Goal: Task Accomplishment & Management: Manage account settings

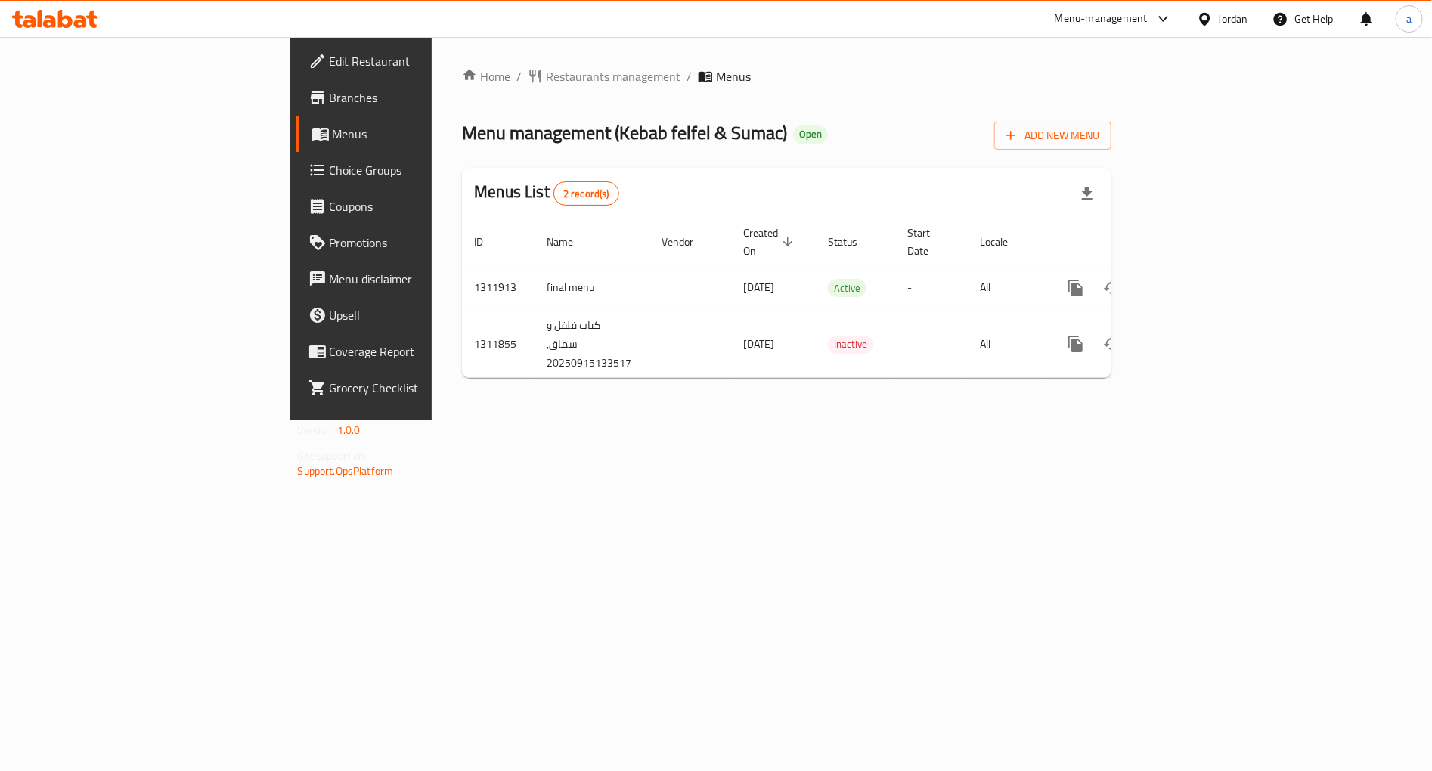
click at [73, 14] on icon at bounding box center [54, 19] width 85 height 18
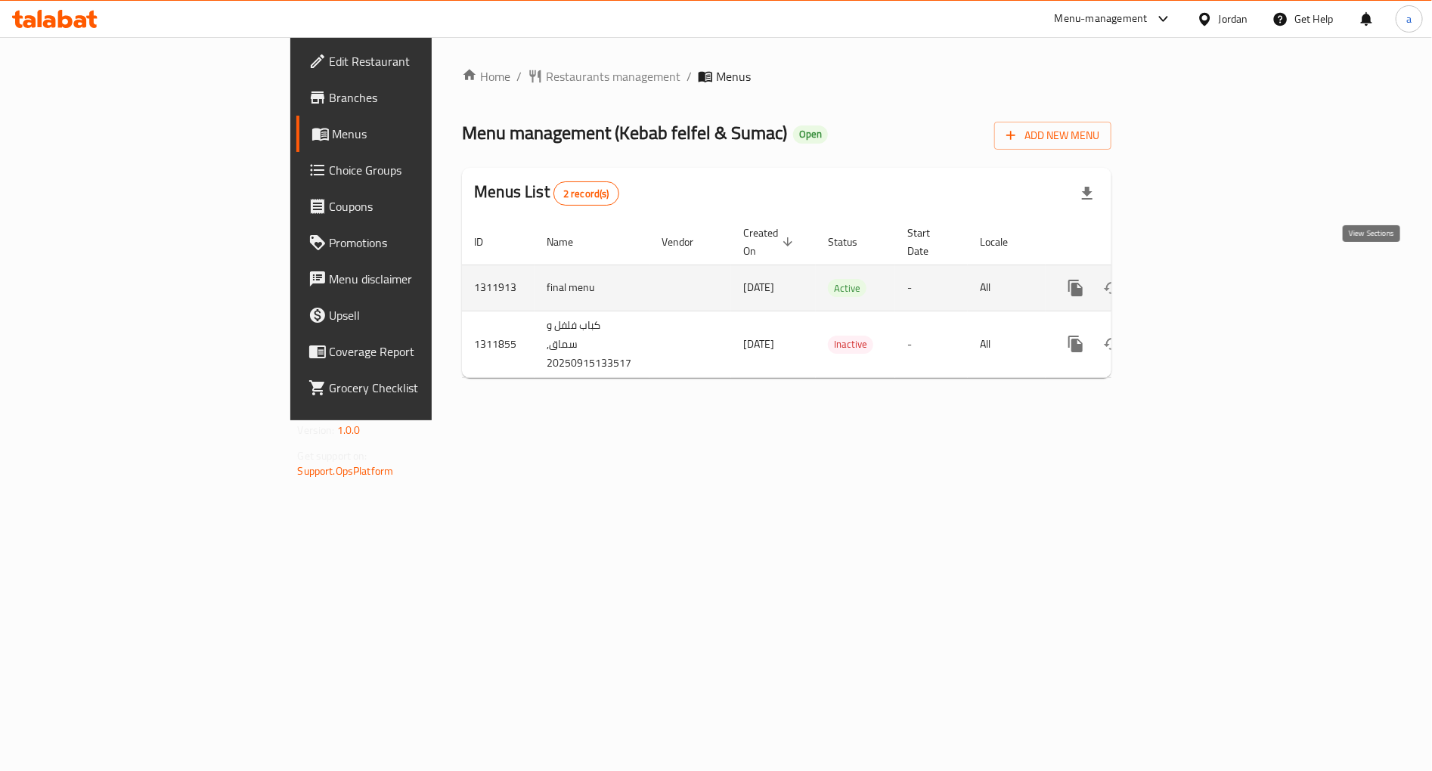
click at [1194, 279] on icon "enhanced table" at bounding box center [1185, 288] width 18 height 18
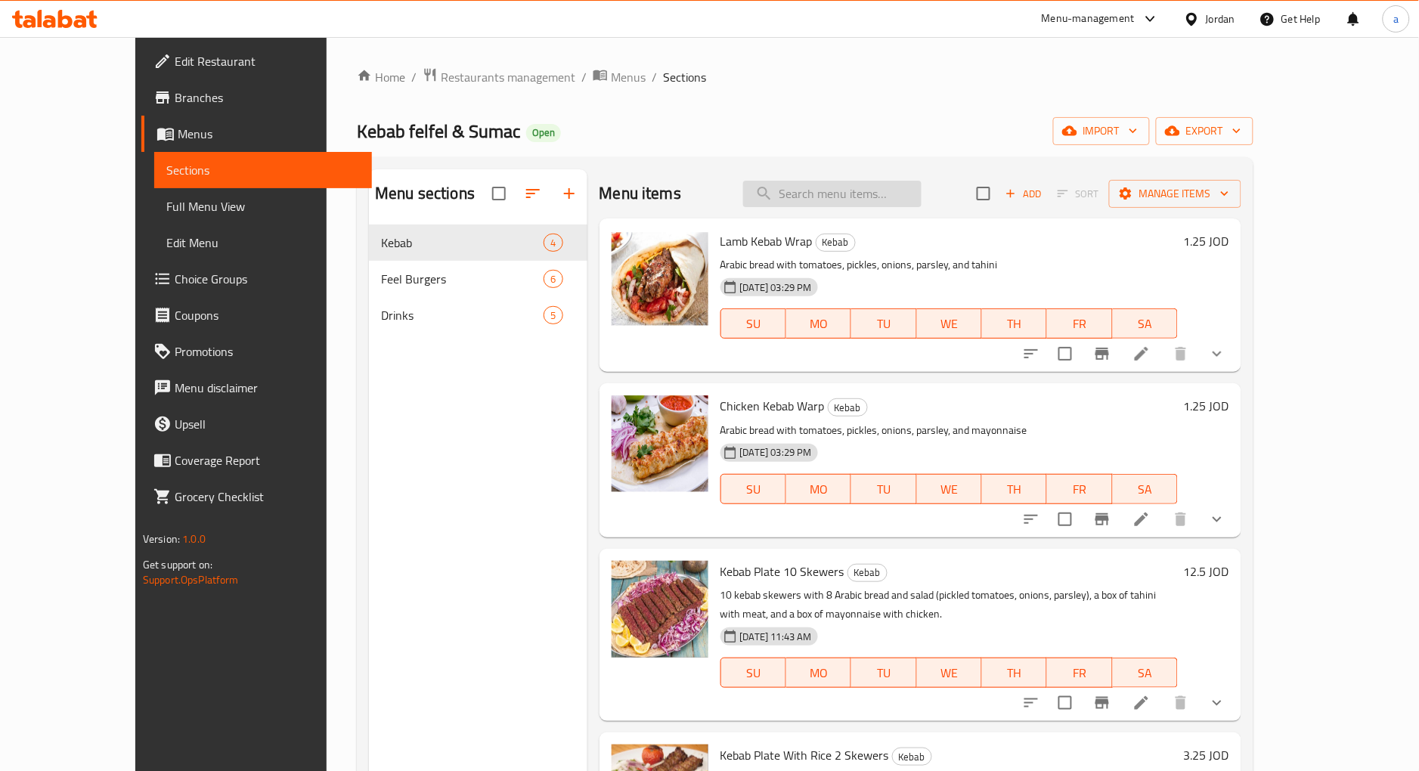
click at [876, 197] on input "search" at bounding box center [832, 194] width 178 height 26
paste input "Cheese burger"
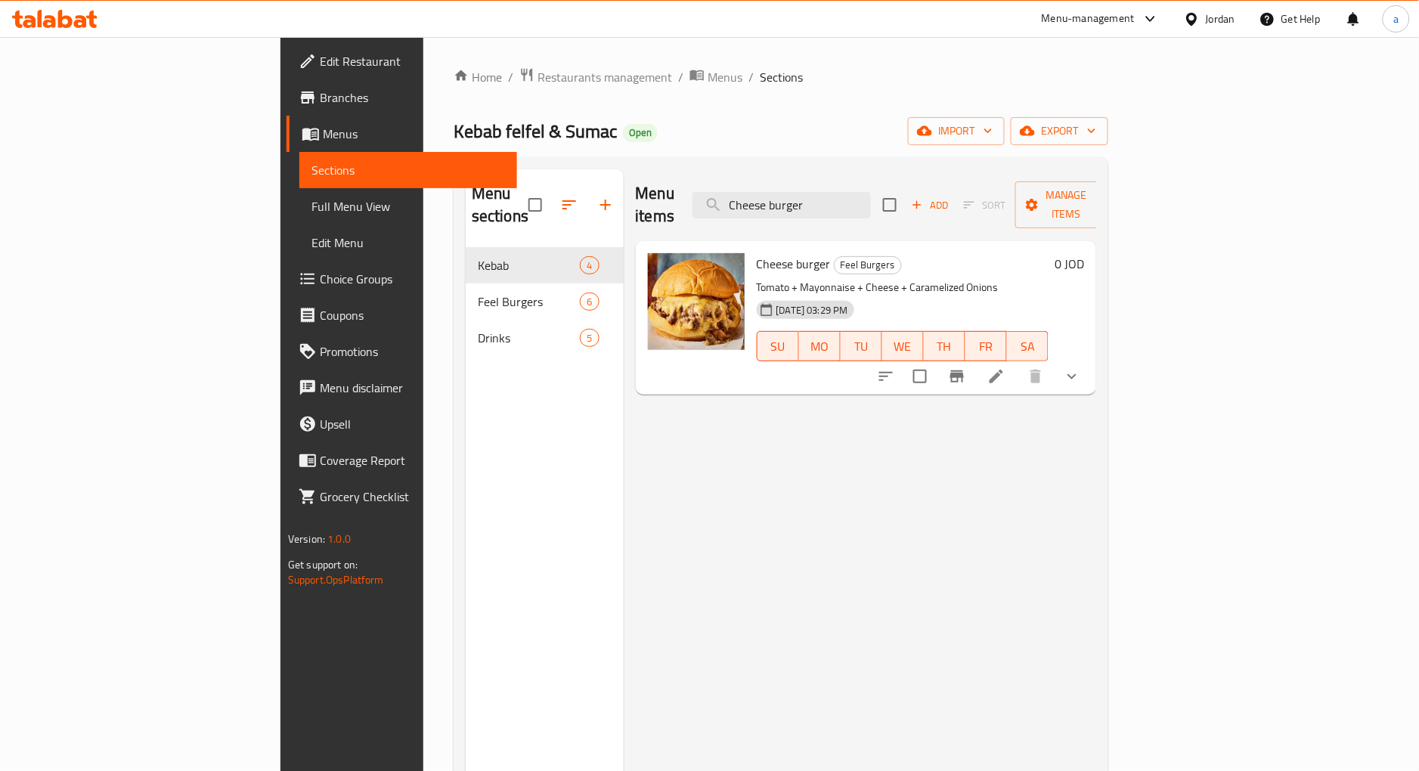
type input "Cheese burger"
click at [1006, 368] on icon at bounding box center [997, 377] width 18 height 18
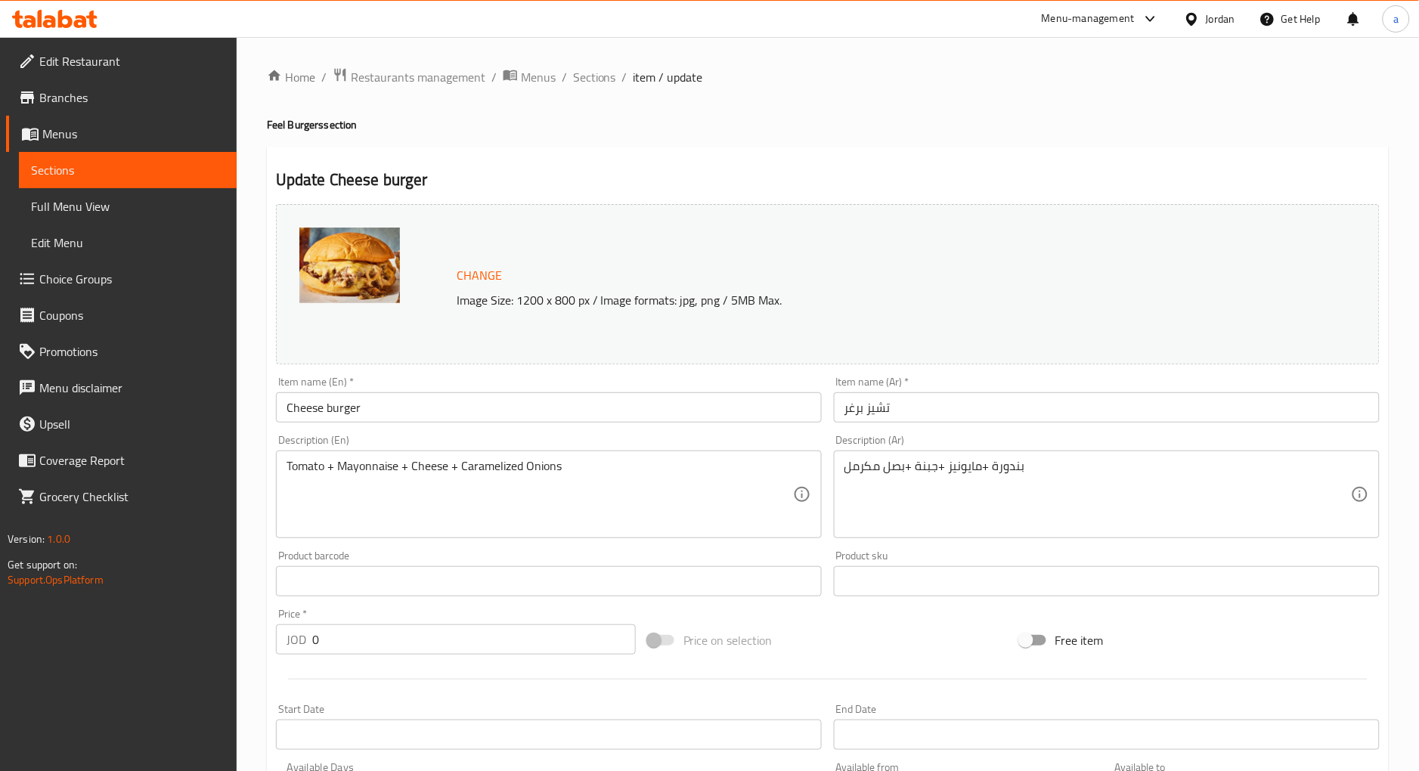
scroll to position [352, 0]
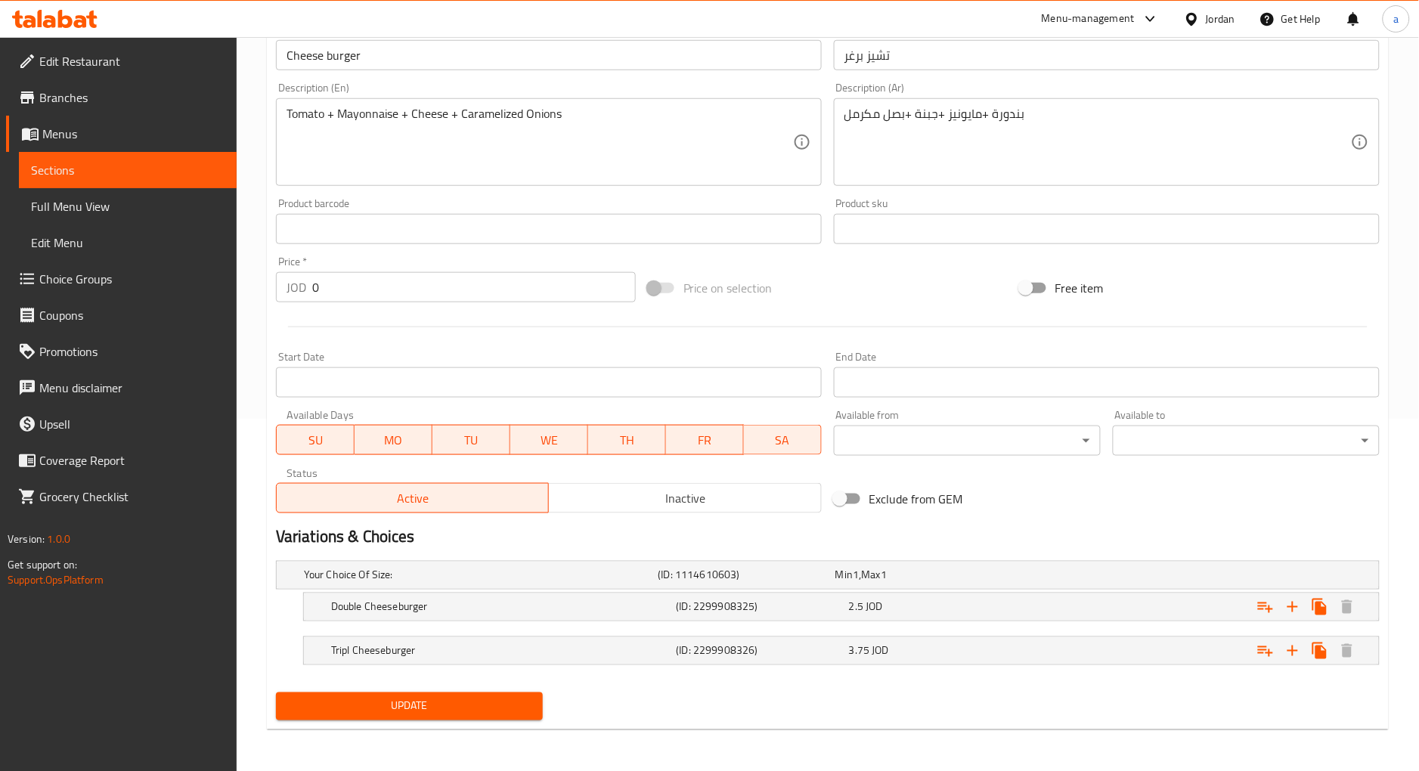
click at [503, 341] on div at bounding box center [828, 327] width 1116 height 37
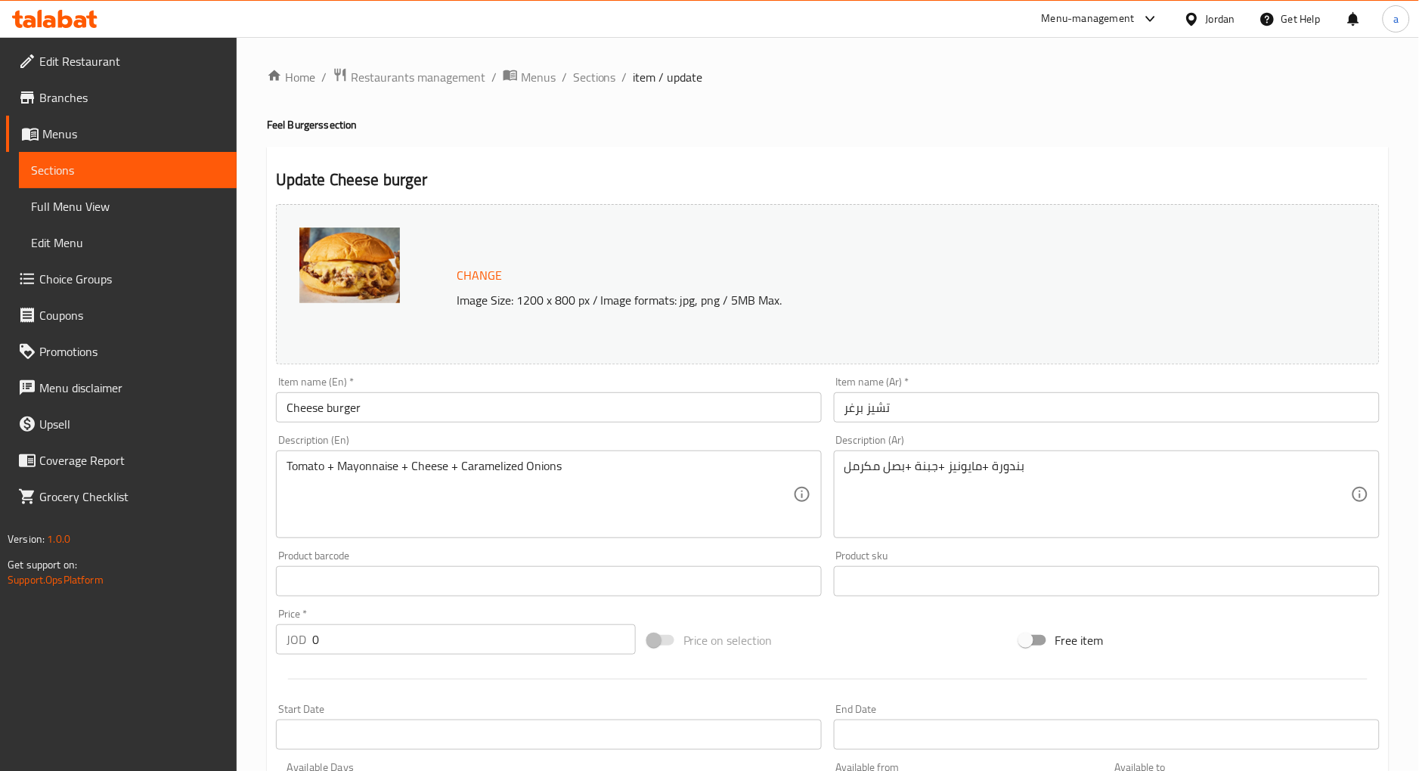
click at [420, 88] on div "Home / Restaurants management / Menus / Sections / item / update Feel Burgers s…" at bounding box center [828, 580] width 1122 height 1027
click at [414, 68] on span "Restaurants management" at bounding box center [418, 77] width 135 height 18
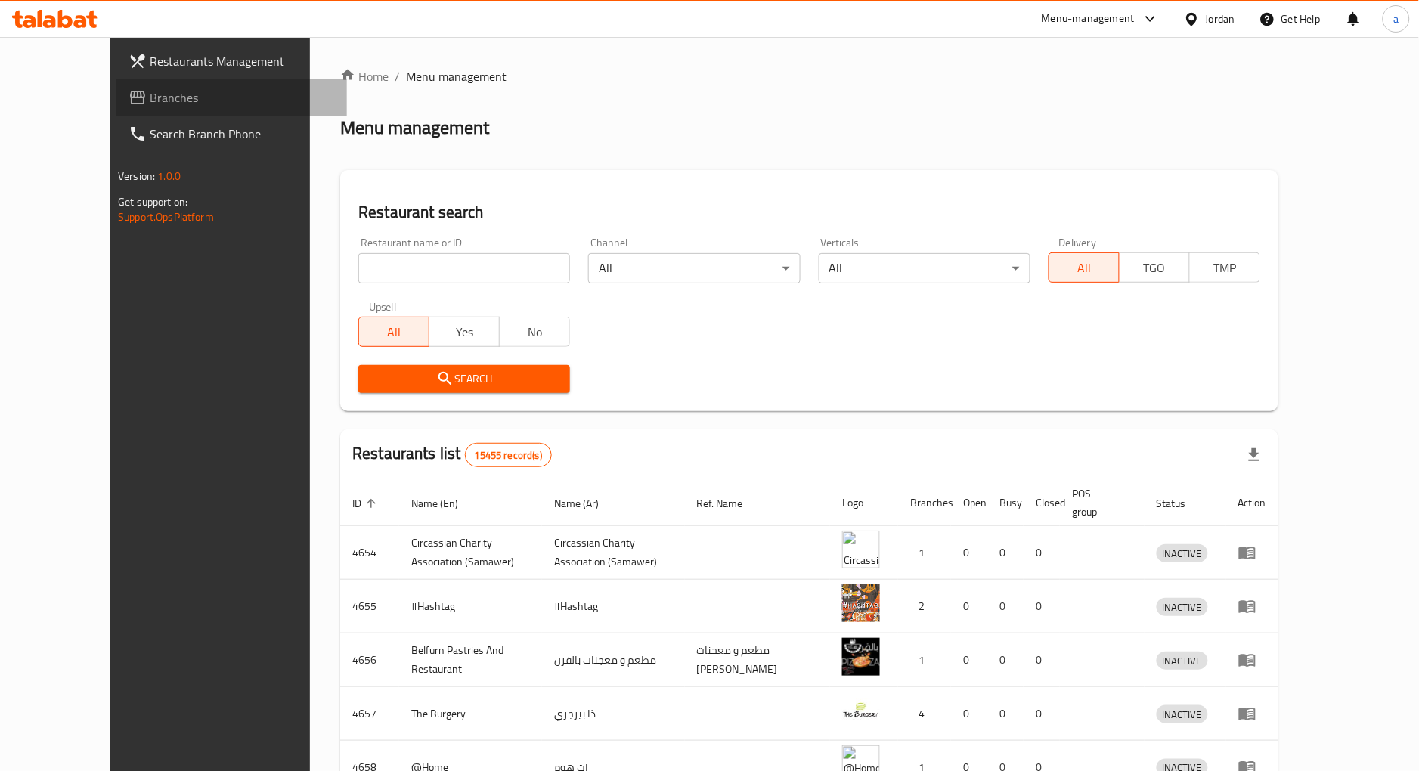
click at [150, 97] on span "Branches" at bounding box center [242, 97] width 185 height 18
